Goal: Task Accomplishment & Management: Manage account settings

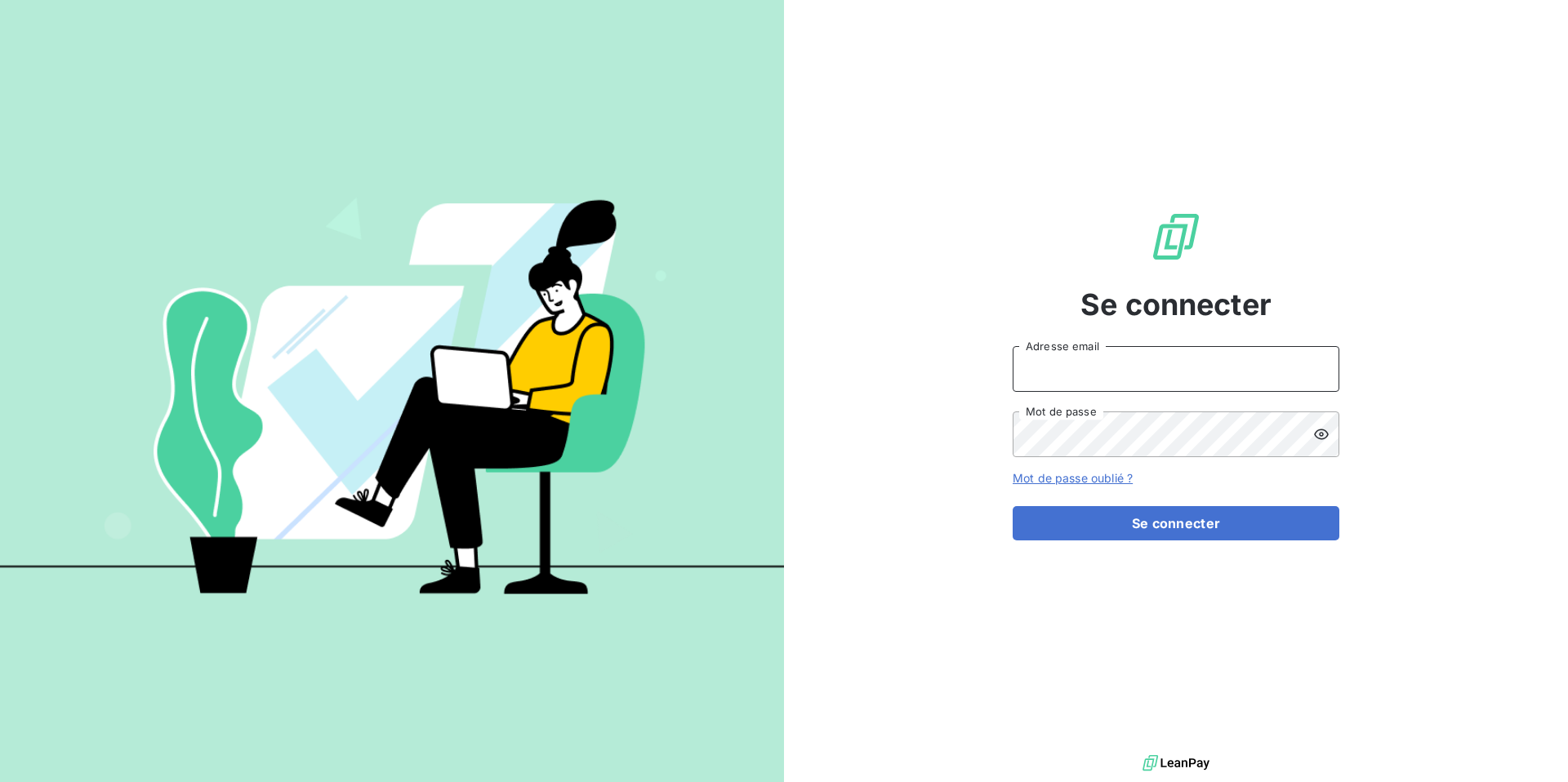
click at [1110, 376] on input "Adresse email" at bounding box center [1175, 369] width 326 height 46
type input "[EMAIL_ADDRESS][DOMAIN_NAME]"
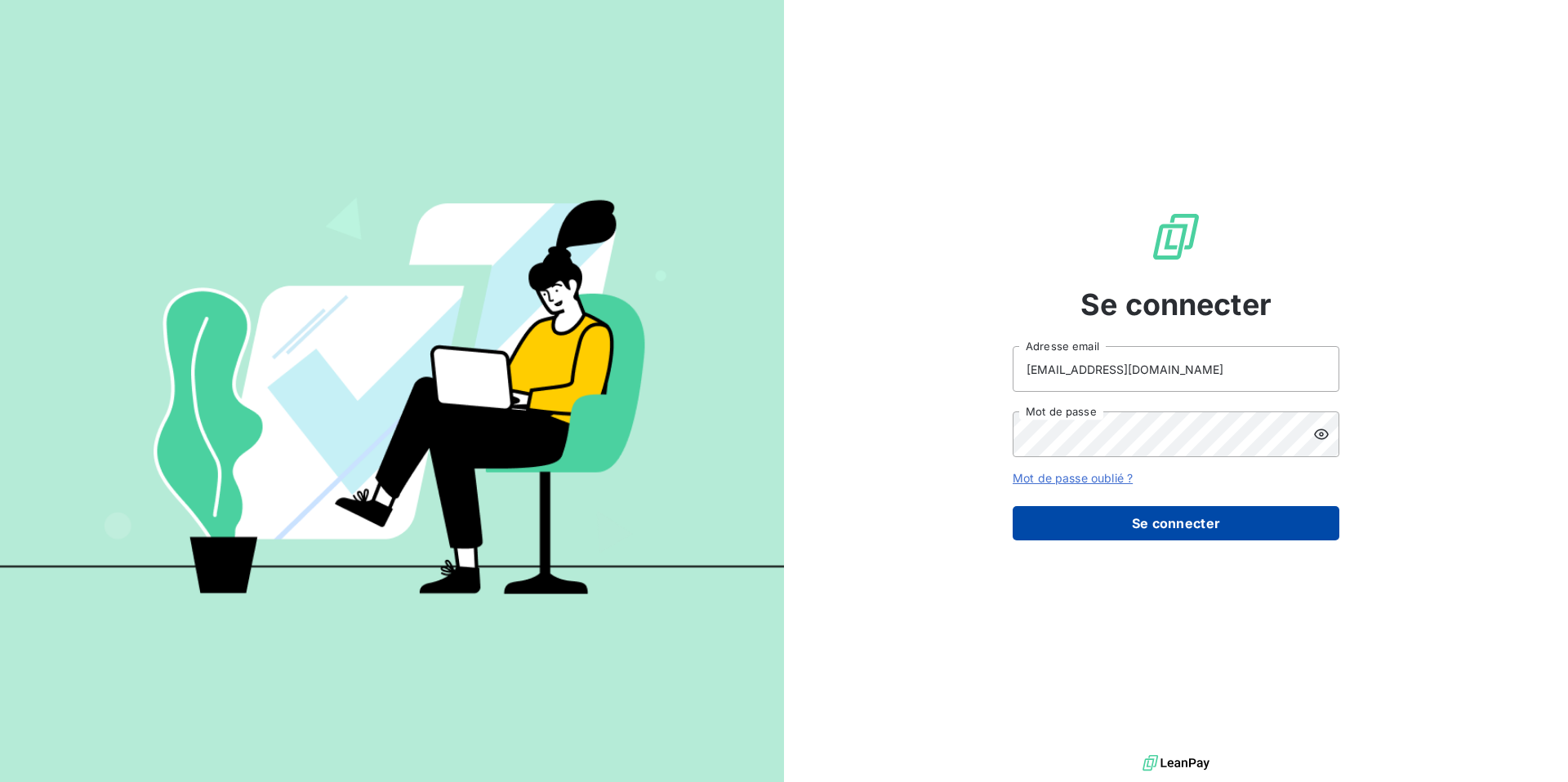
click at [1142, 530] on button "Se connecter" at bounding box center [1175, 523] width 326 height 34
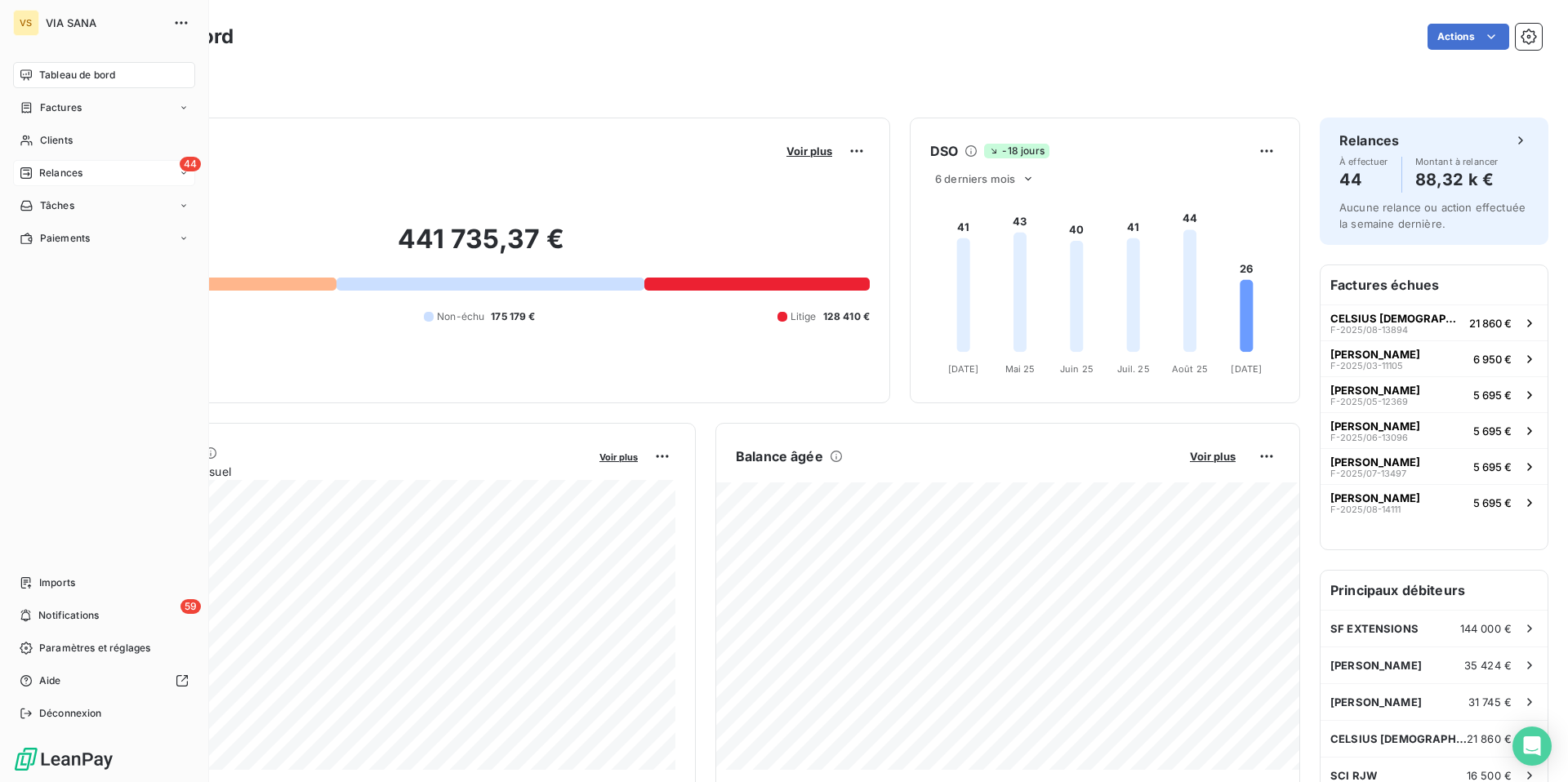
click at [109, 179] on div "44 Relances" at bounding box center [104, 173] width 182 height 26
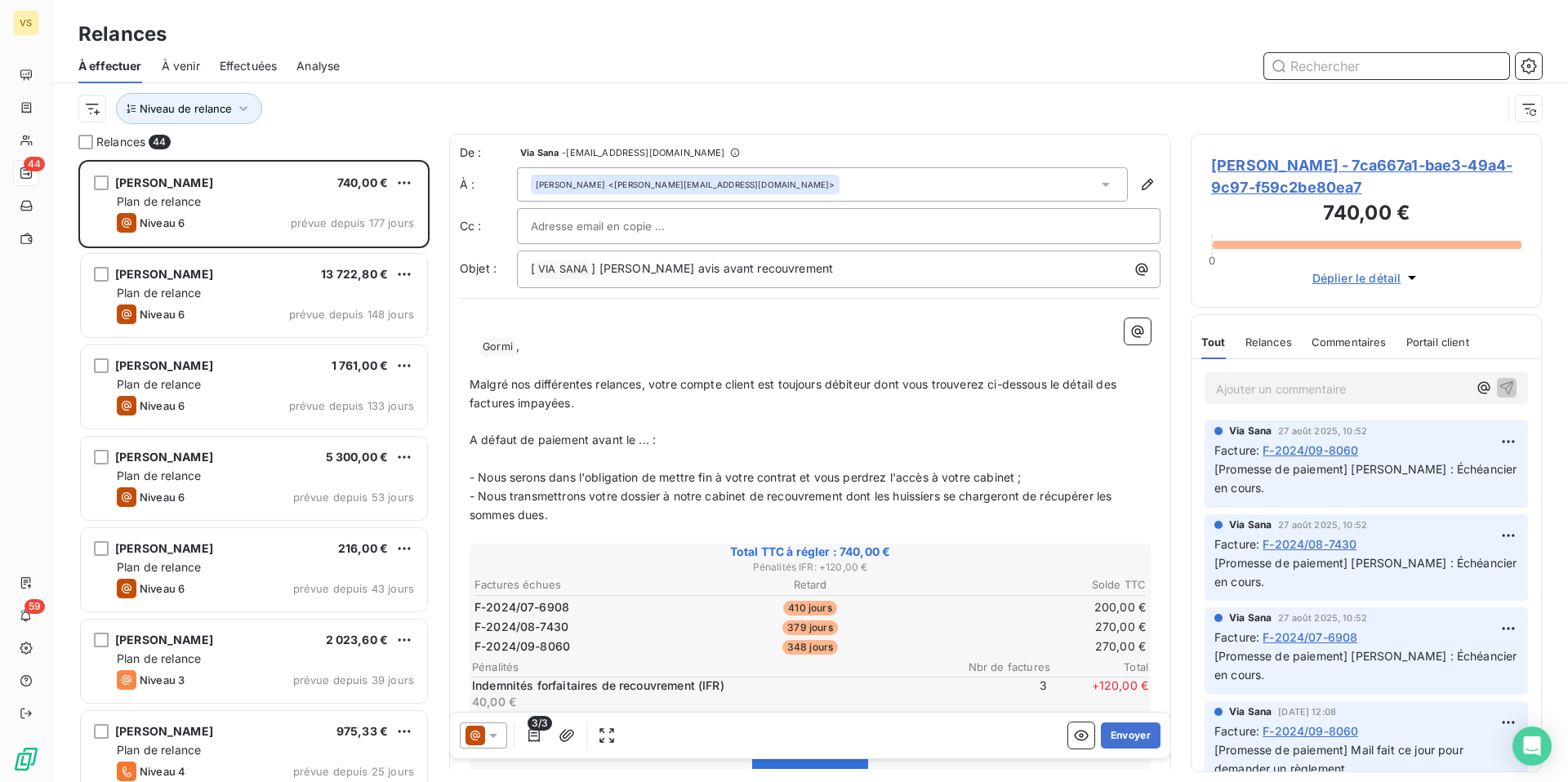
scroll to position [623, 351]
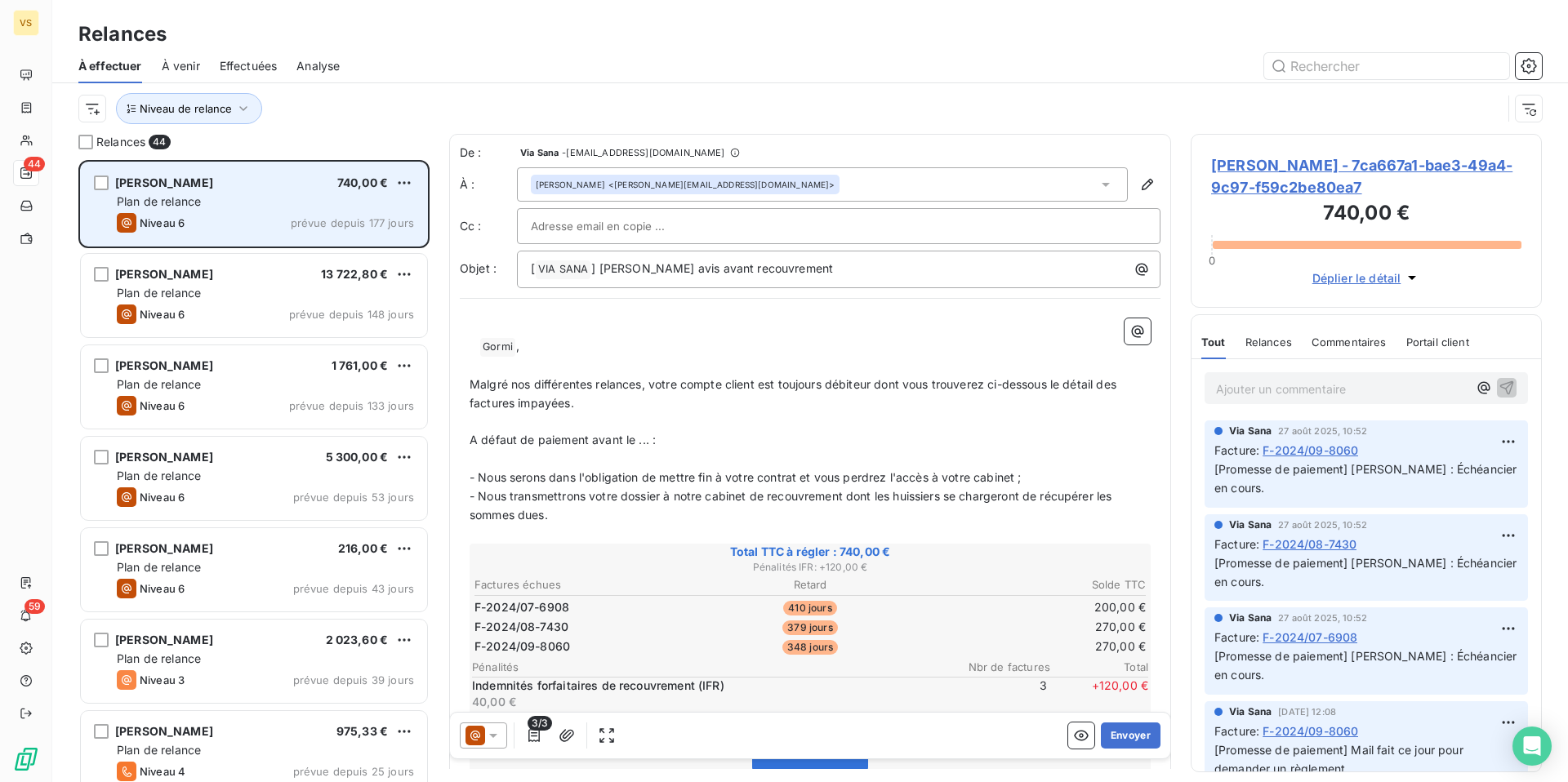
click at [305, 198] on div "Plan de relance" at bounding box center [266, 202] width 297 height 17
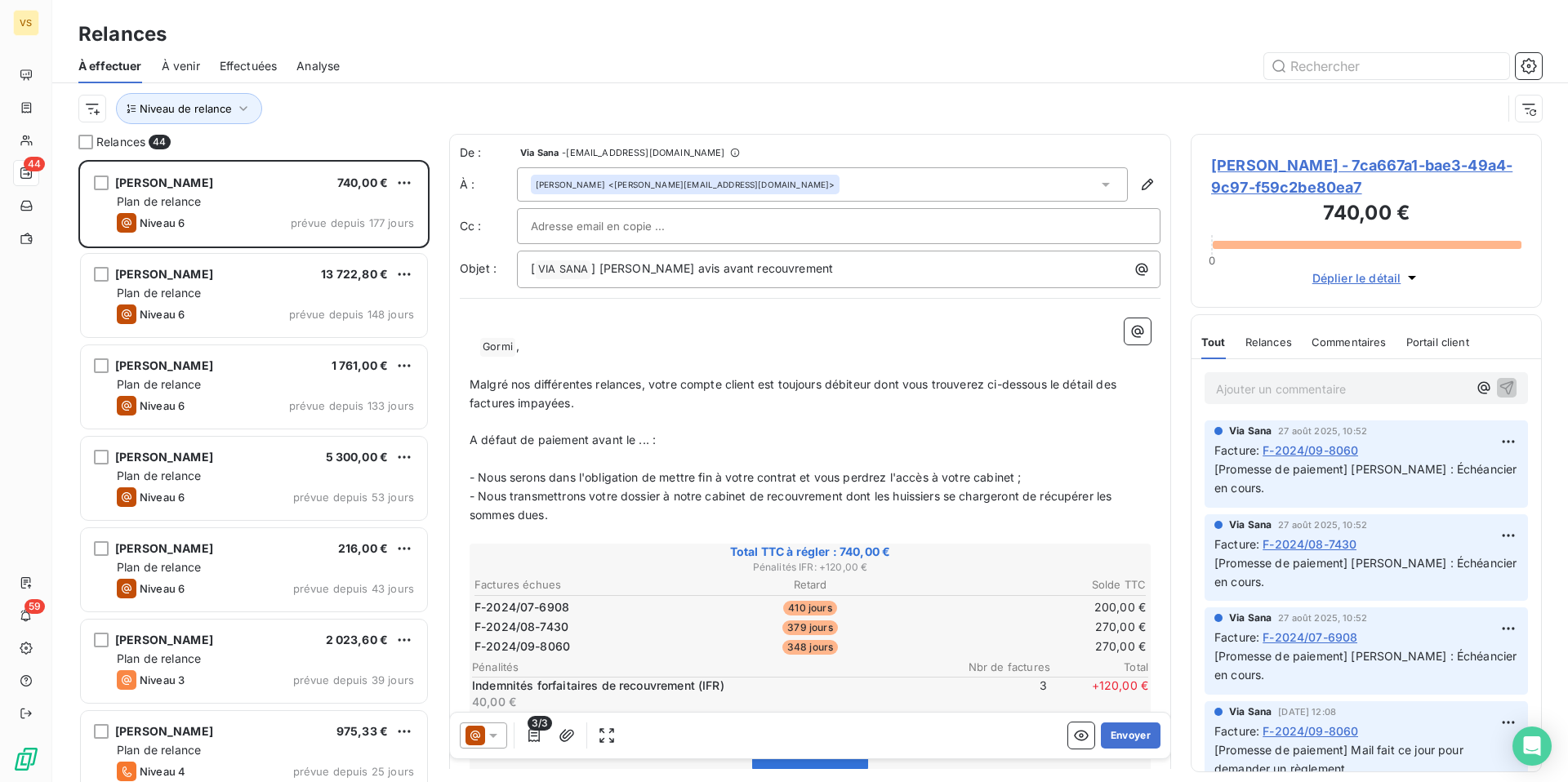
click at [1256, 177] on span "[PERSON_NAME] - 7ca667a1-bae3-49a4-9c97-f59c2be80ea7" at bounding box center [1366, 176] width 310 height 44
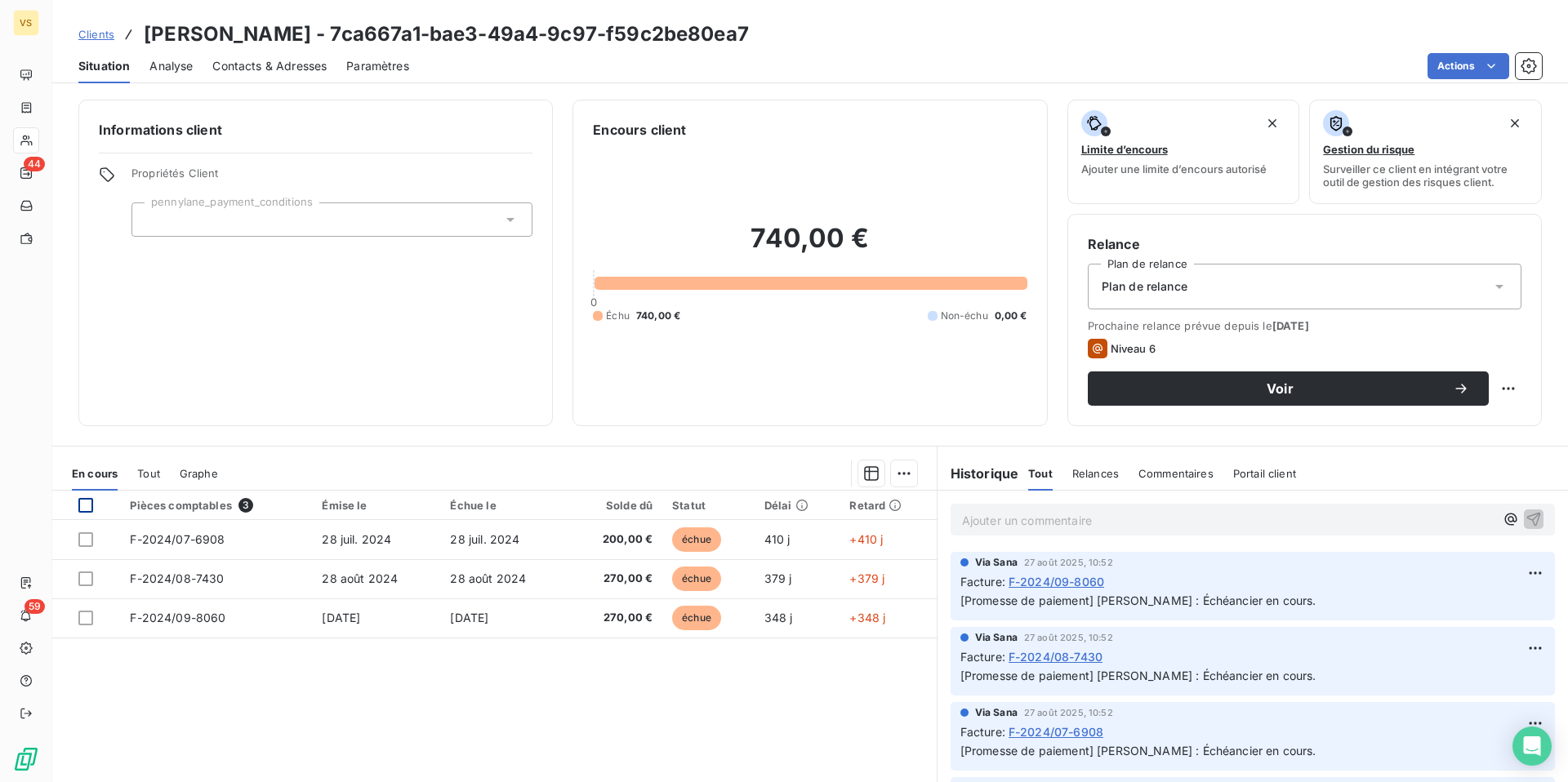
click at [81, 503] on div at bounding box center [85, 506] width 15 height 15
click at [896, 477] on html "VS 44 59 Clients [PERSON_NAME] - 7ca667a1-bae3-49a4-9c97-f59c2be80ea7 Situation…" at bounding box center [784, 391] width 1568 height 782
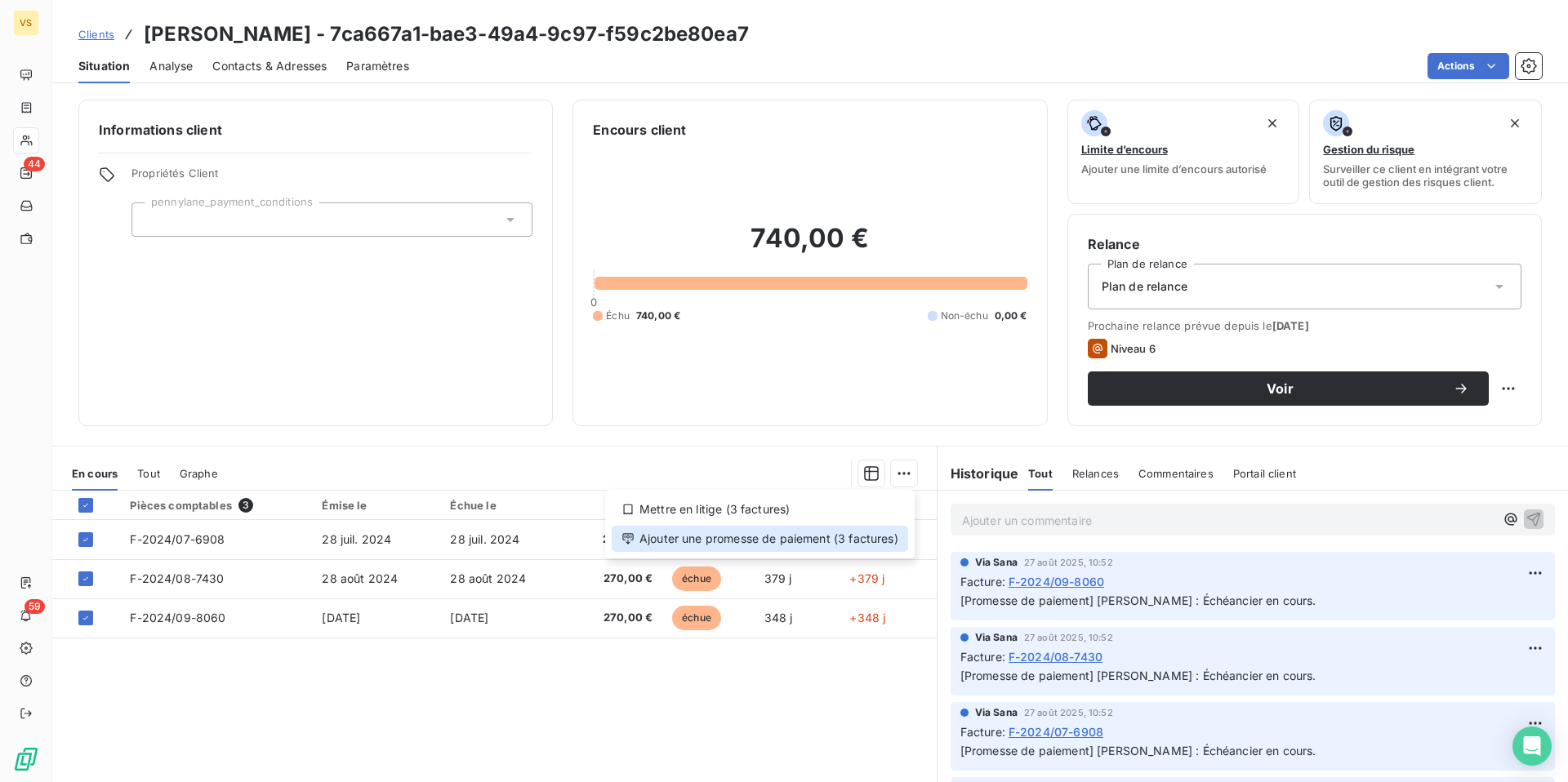
click at [833, 531] on div "Ajouter une promesse de paiement (3 factures)" at bounding box center [760, 539] width 296 height 26
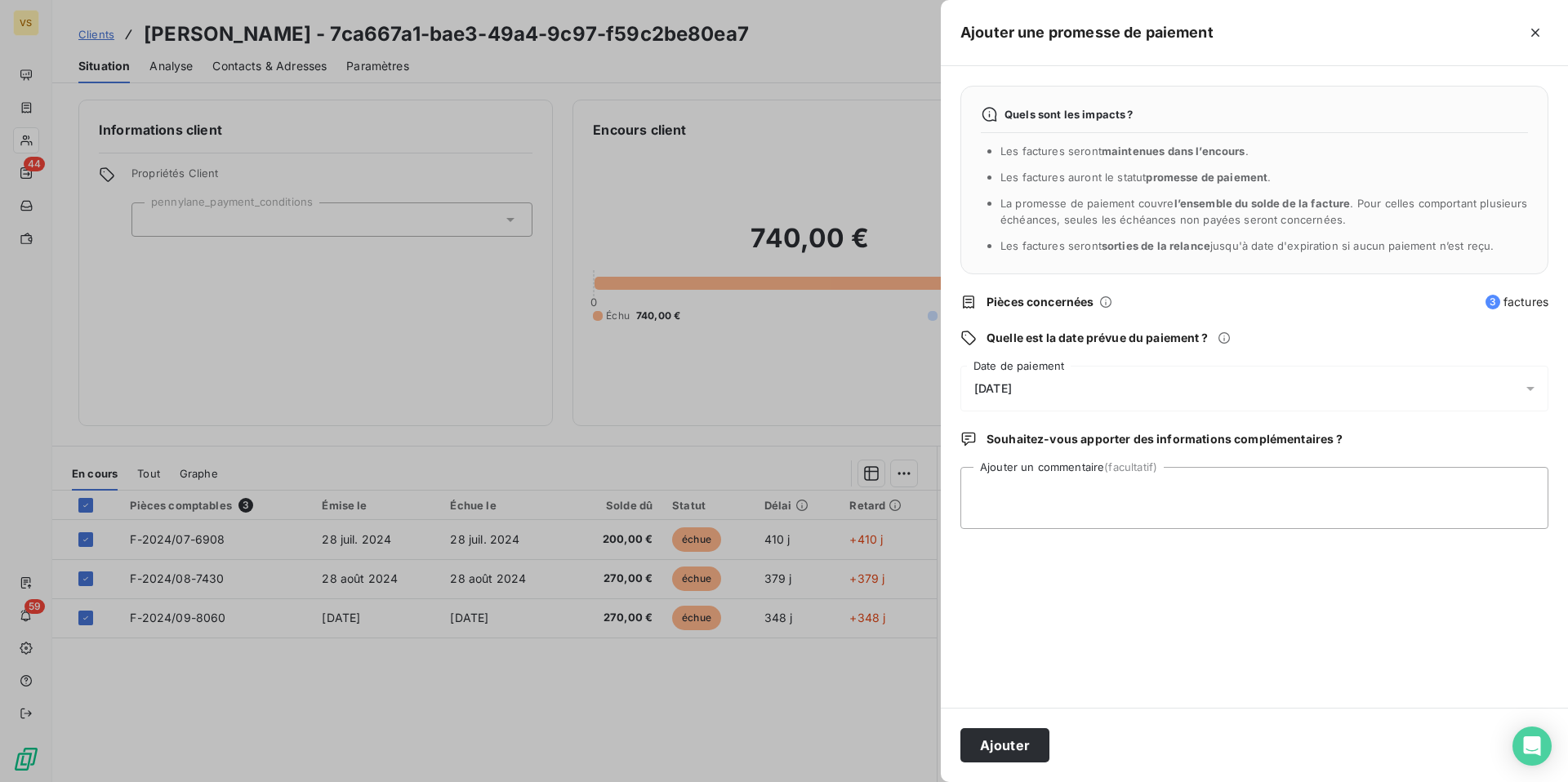
click at [1012, 387] on span "[DATE]" at bounding box center [993, 389] width 37 height 13
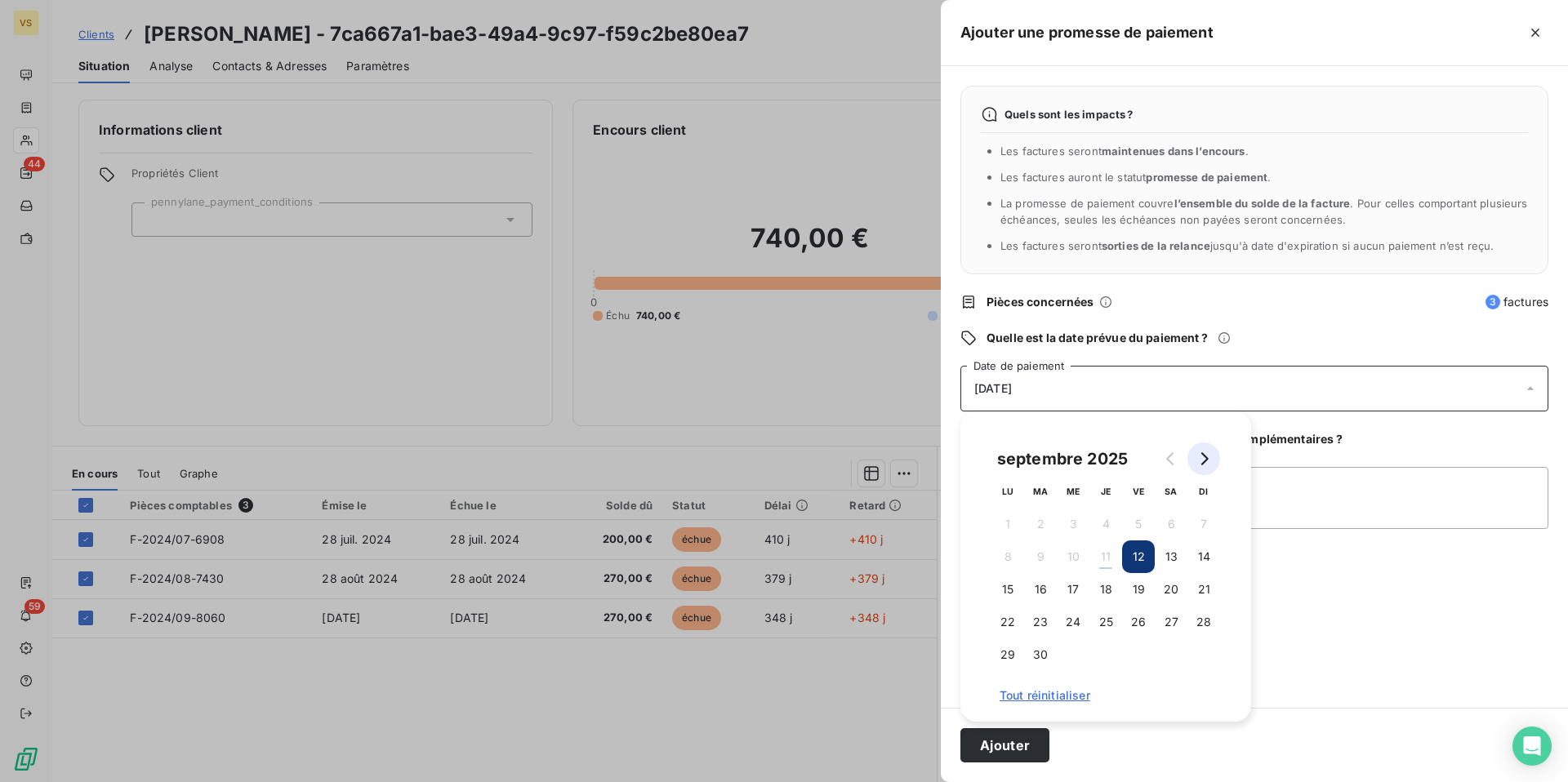
click at [1198, 457] on icon "Go to next month" at bounding box center [1204, 459] width 13 height 13
click at [1069, 558] on button "8" at bounding box center [1072, 556] width 32 height 32
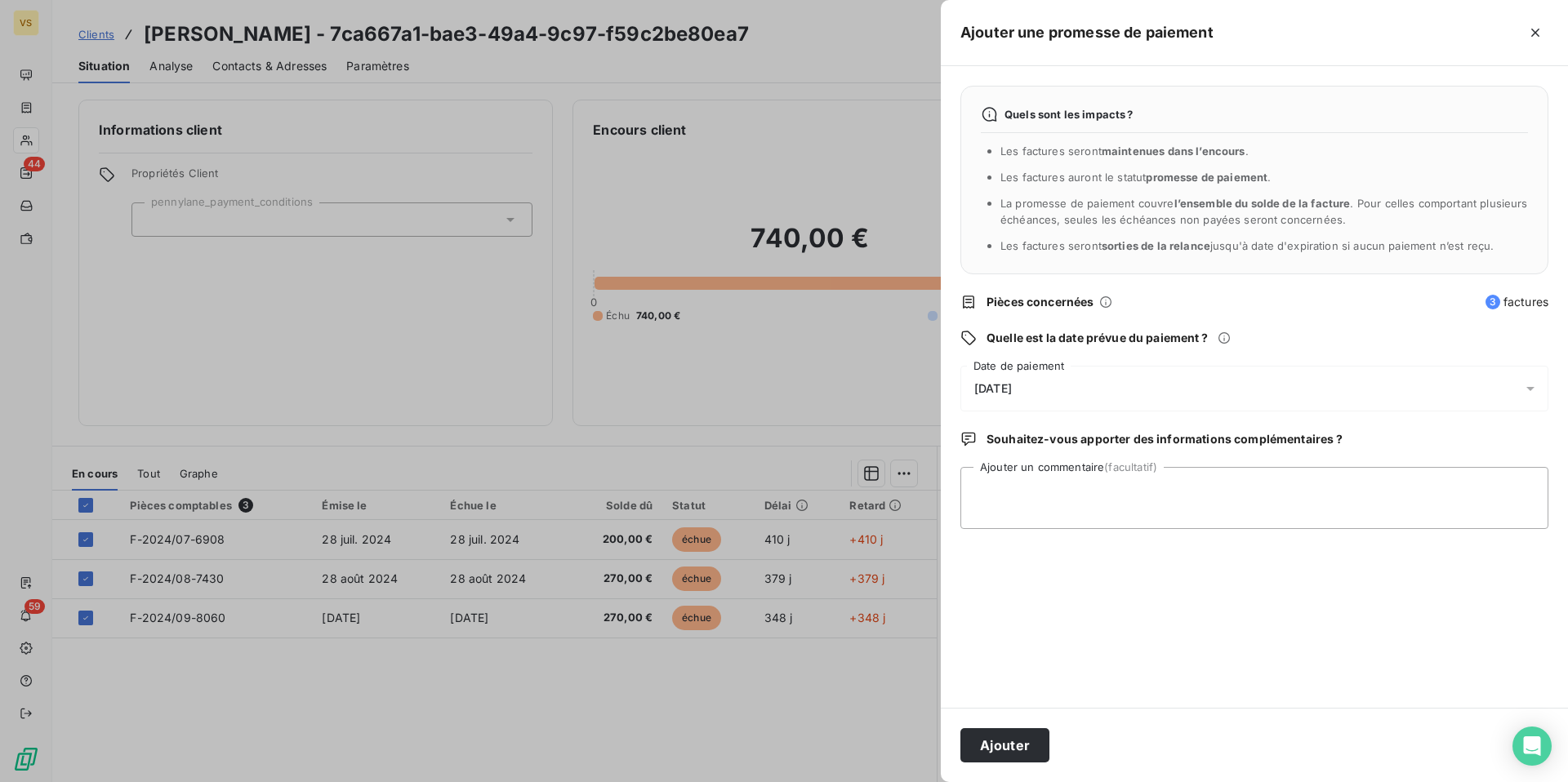
click at [1311, 646] on div "Quels sont les impacts ? Les factures seront maintenues dans l’encours . Les fa…" at bounding box center [1253, 387] width 627 height 642
click at [1020, 745] on button "Ajouter" at bounding box center [1004, 745] width 89 height 34
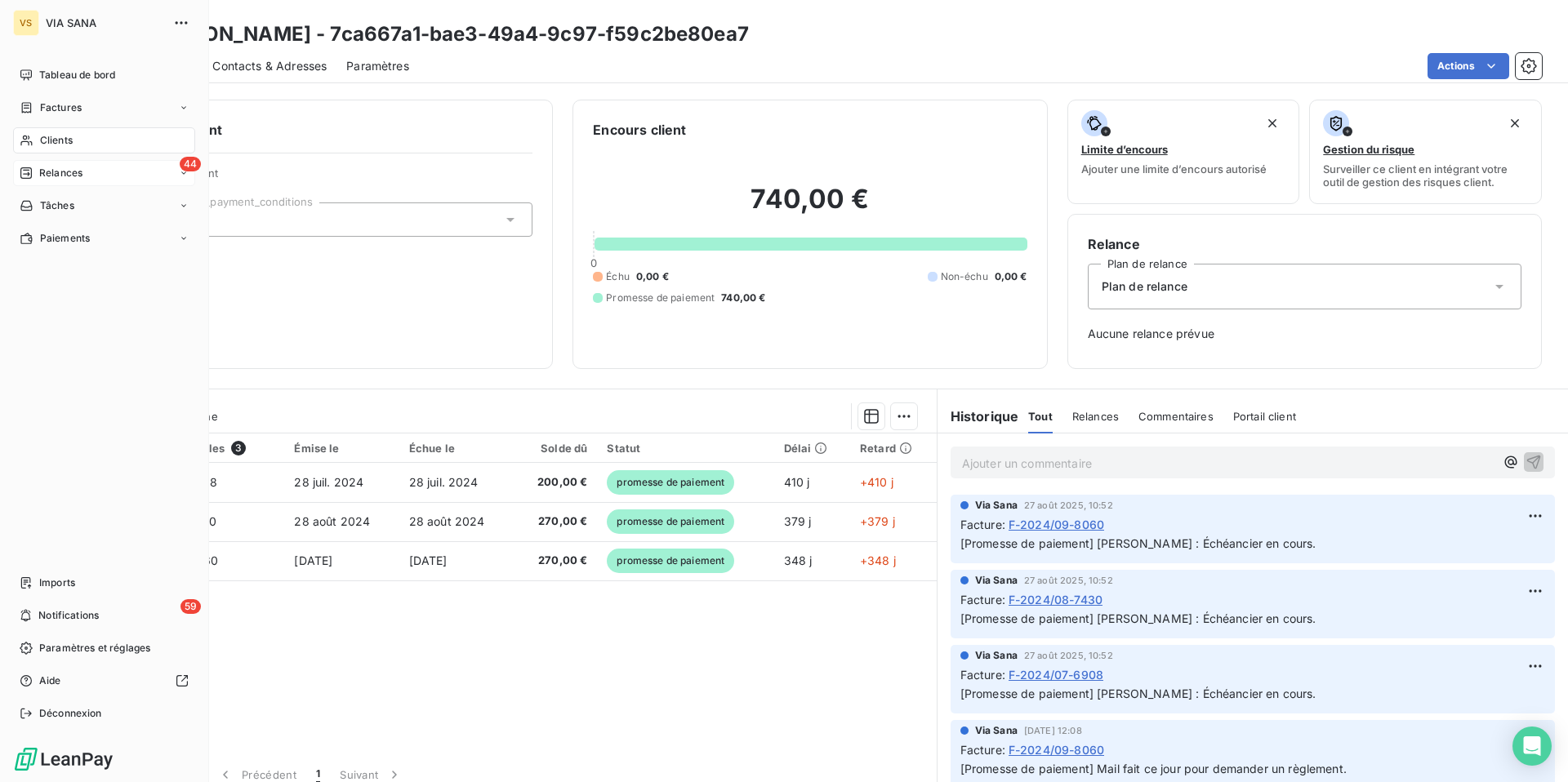
click at [25, 167] on icon at bounding box center [27, 174] width 13 height 13
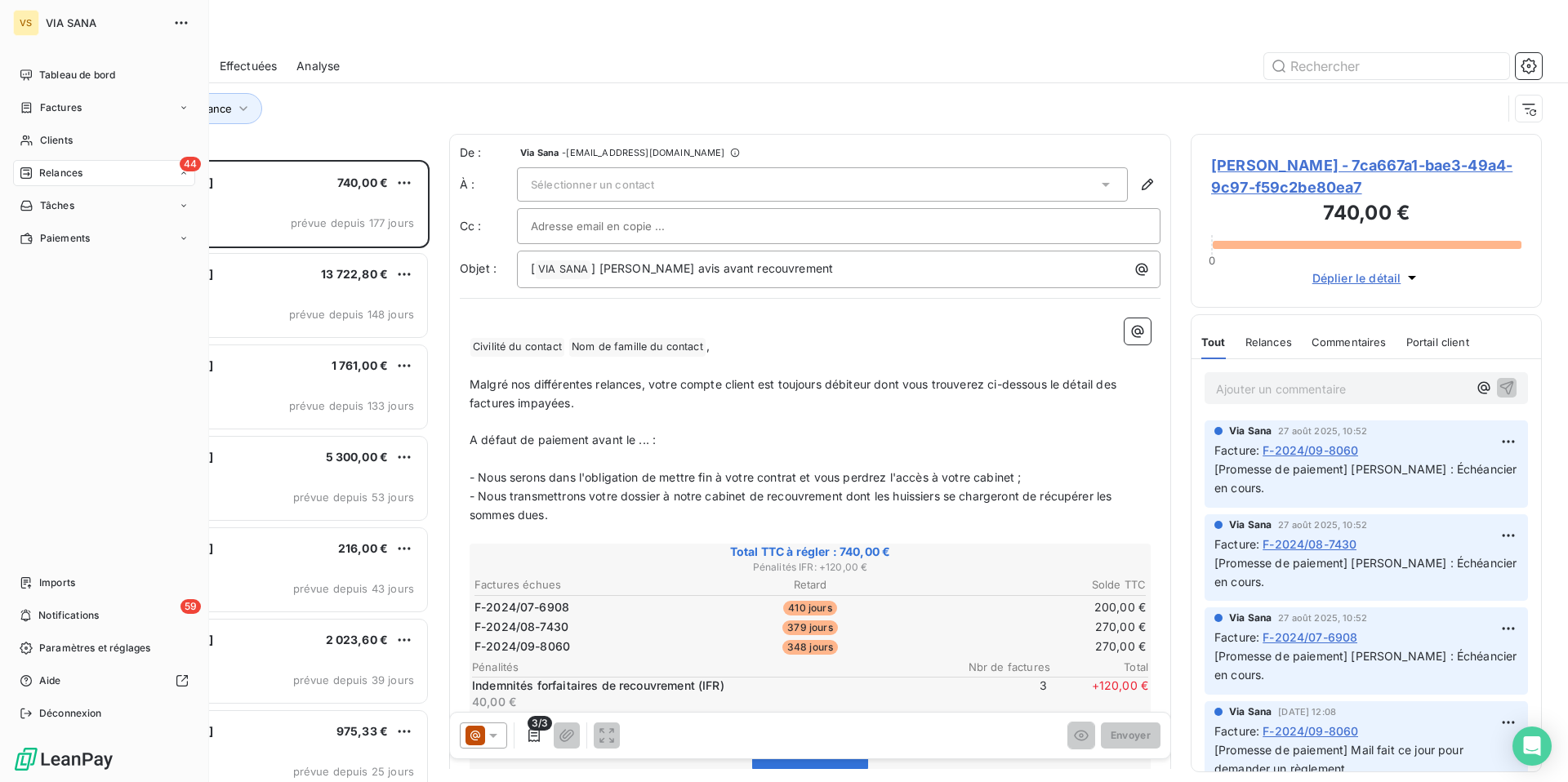
scroll to position [623, 351]
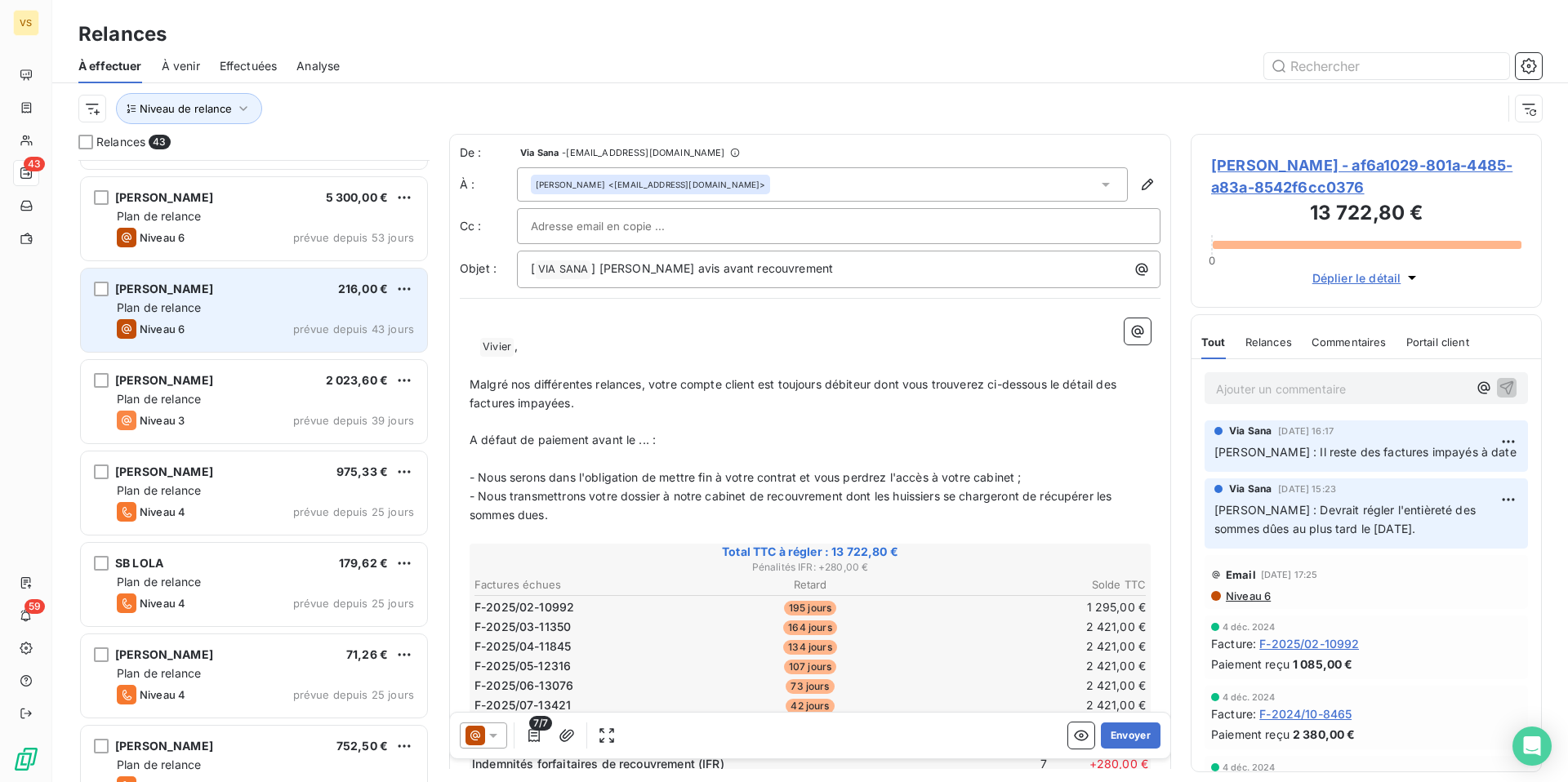
scroll to position [170, 0]
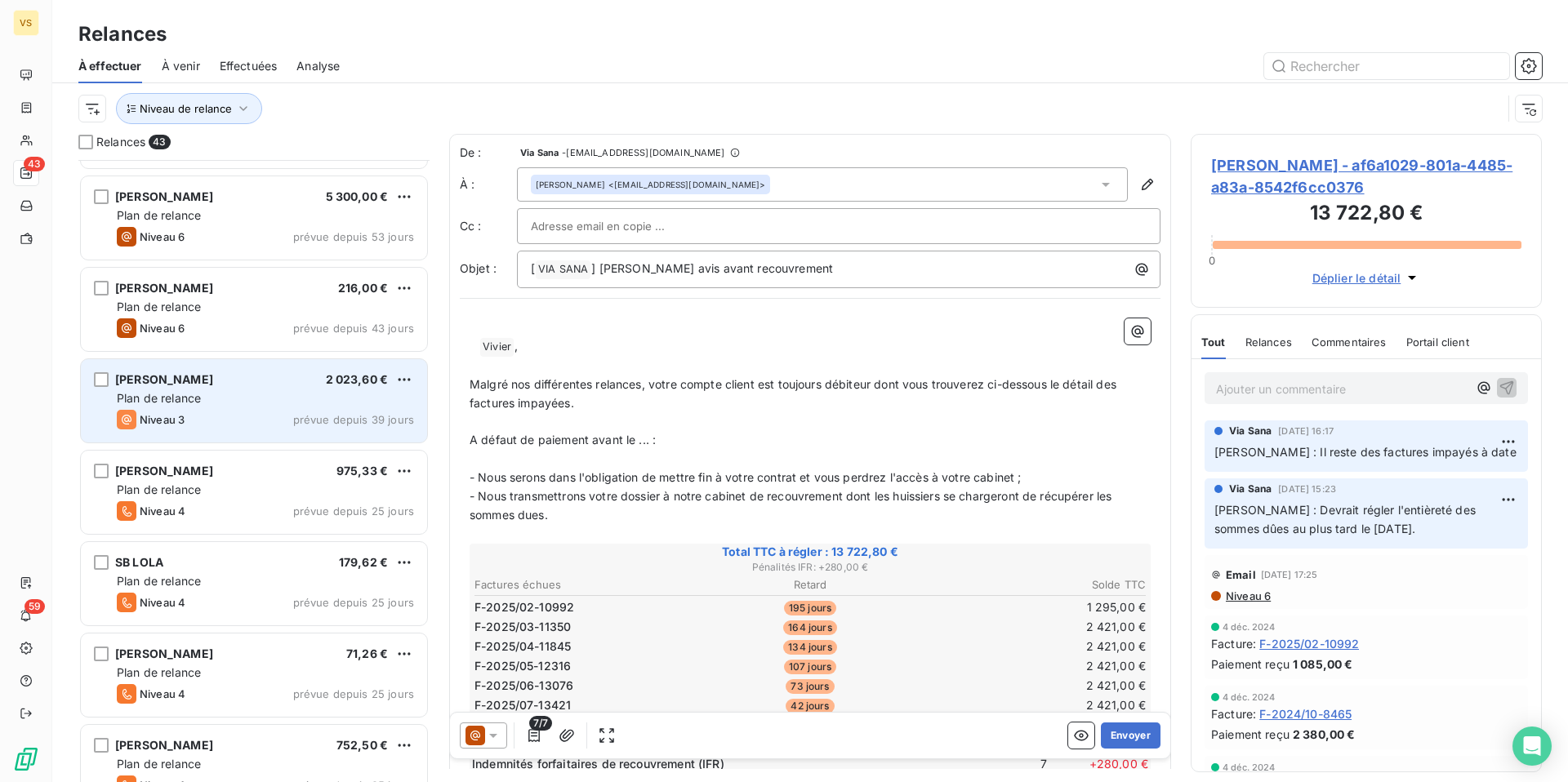
click at [256, 393] on div "Plan de relance" at bounding box center [266, 398] width 297 height 17
